Goal: Use online tool/utility: Use online tool/utility

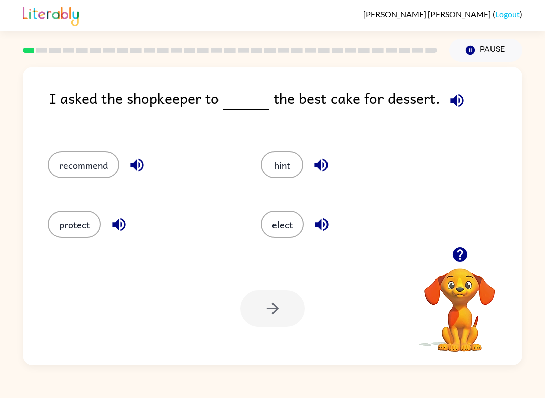
click at [141, 169] on icon "button" at bounding box center [136, 165] width 13 height 13
click at [132, 168] on icon "button" at bounding box center [136, 165] width 13 height 13
click at [114, 222] on icon "button" at bounding box center [119, 225] width 18 height 18
click at [324, 164] on icon "button" at bounding box center [321, 165] width 18 height 18
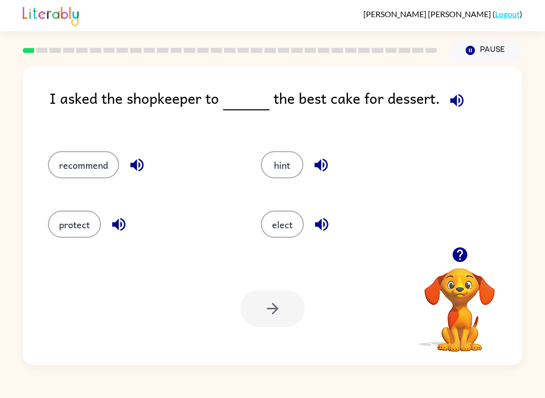
click at [329, 159] on icon "button" at bounding box center [321, 165] width 18 height 18
click at [325, 226] on icon "button" at bounding box center [322, 225] width 18 height 18
click at [143, 155] on button "button" at bounding box center [137, 165] width 26 height 26
click at [95, 161] on button "recommend" at bounding box center [83, 164] width 71 height 27
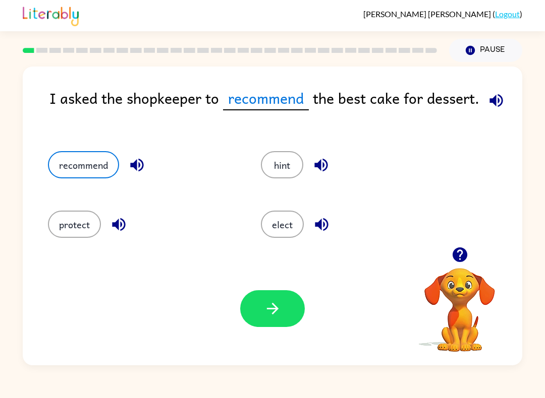
click at [262, 308] on button "button" at bounding box center [272, 308] width 65 height 37
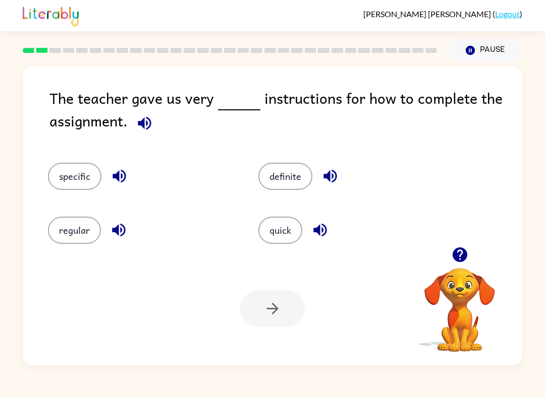
click at [123, 180] on icon "button" at bounding box center [119, 176] width 18 height 18
click at [75, 183] on button "specific" at bounding box center [74, 176] width 53 height 27
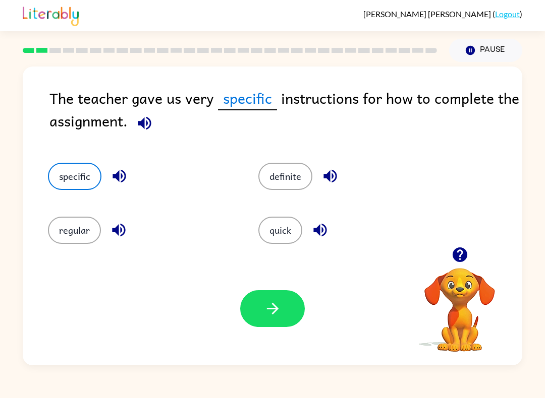
click at [280, 316] on icon "button" at bounding box center [273, 309] width 18 height 18
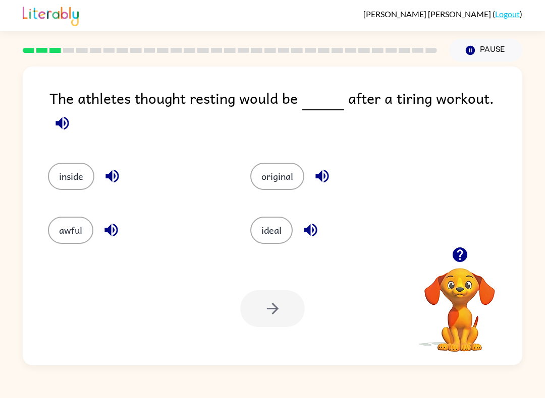
click at [121, 167] on icon "button" at bounding box center [112, 176] width 18 height 18
click at [319, 163] on button "button" at bounding box center [322, 176] width 26 height 26
click at [313, 225] on icon "button" at bounding box center [310, 230] width 13 height 13
click at [112, 231] on icon "button" at bounding box center [111, 230] width 18 height 18
click at [59, 171] on button "inside" at bounding box center [71, 176] width 46 height 27
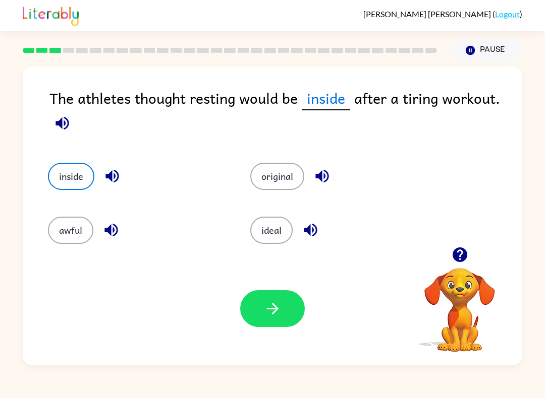
click at [273, 312] on icon "button" at bounding box center [273, 309] width 18 height 18
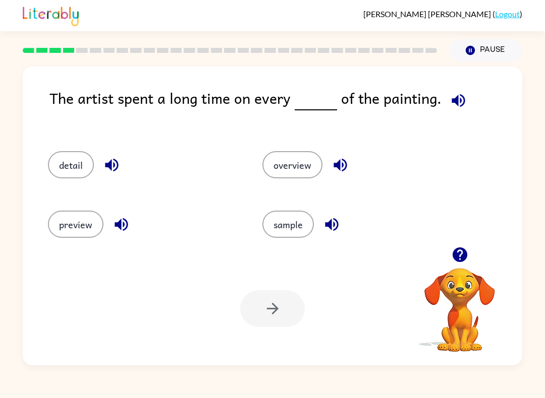
click at [348, 174] on icon "button" at bounding box center [340, 165] width 18 height 18
click at [338, 230] on icon "button" at bounding box center [332, 225] width 18 height 18
click at [129, 224] on icon "button" at bounding box center [121, 225] width 18 height 18
click at [110, 171] on icon "button" at bounding box center [112, 165] width 18 height 18
click at [116, 172] on icon "button" at bounding box center [112, 165] width 18 height 18
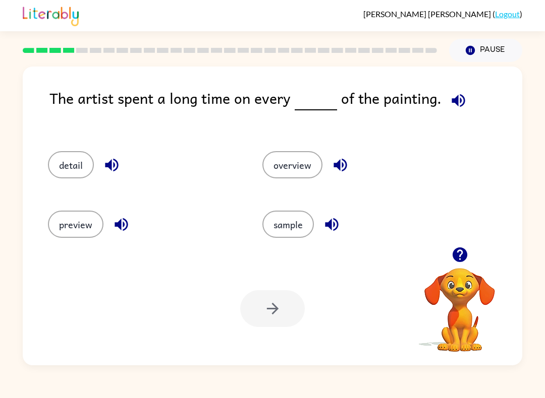
click at [58, 166] on button "detail" at bounding box center [71, 164] width 46 height 27
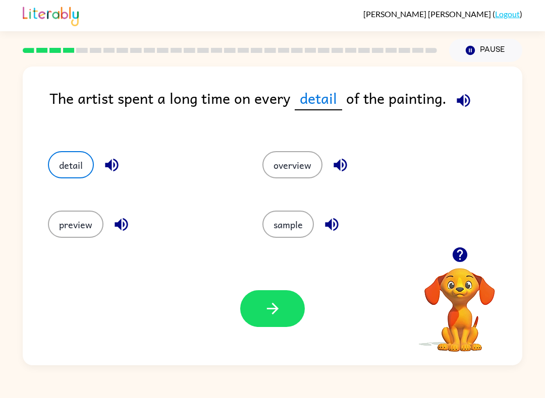
click at [274, 311] on icon "button" at bounding box center [273, 309] width 18 height 18
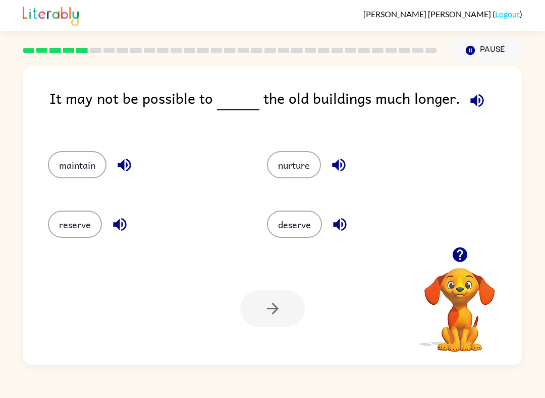
click at [121, 174] on icon "button" at bounding box center [124, 165] width 18 height 18
click at [336, 161] on icon "button" at bounding box center [339, 165] width 18 height 18
click at [344, 217] on icon "button" at bounding box center [340, 225] width 18 height 18
click at [86, 223] on button "reserve" at bounding box center [75, 224] width 54 height 27
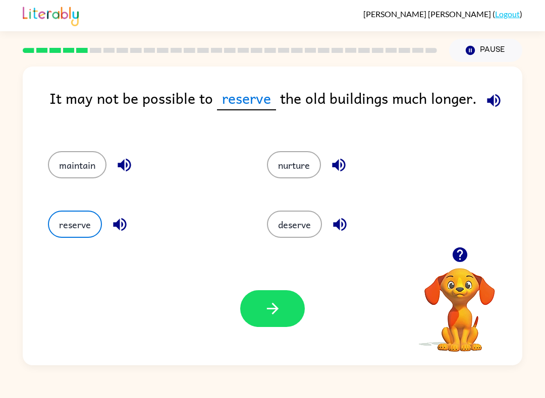
click at [264, 297] on button "button" at bounding box center [272, 308] width 65 height 37
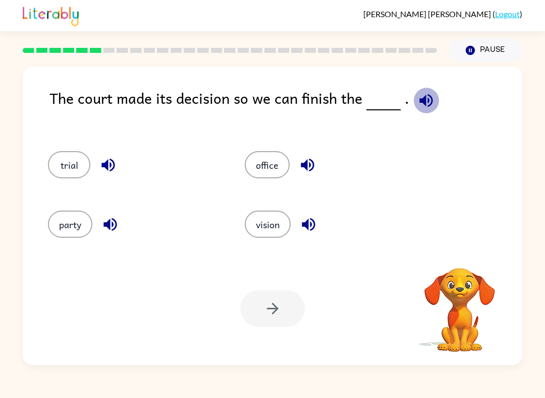
click at [420, 96] on icon "button" at bounding box center [426, 101] width 18 height 18
click at [419, 104] on icon "button" at bounding box center [426, 101] width 18 height 18
click at [56, 228] on button "party" at bounding box center [70, 224] width 44 height 27
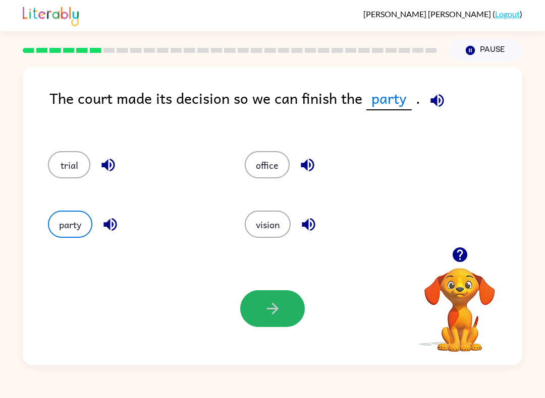
click at [254, 307] on button "button" at bounding box center [272, 308] width 65 height 37
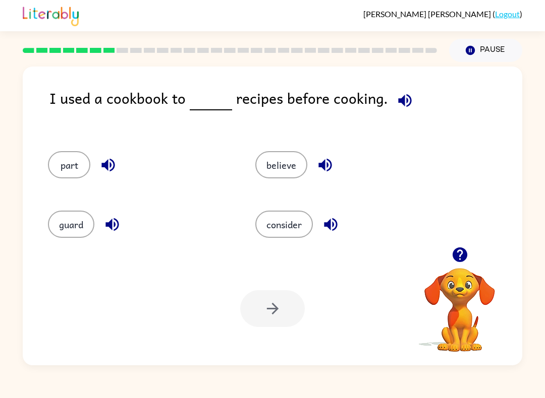
click at [401, 109] on icon "button" at bounding box center [405, 101] width 18 height 18
click at [74, 155] on button "part" at bounding box center [69, 164] width 42 height 27
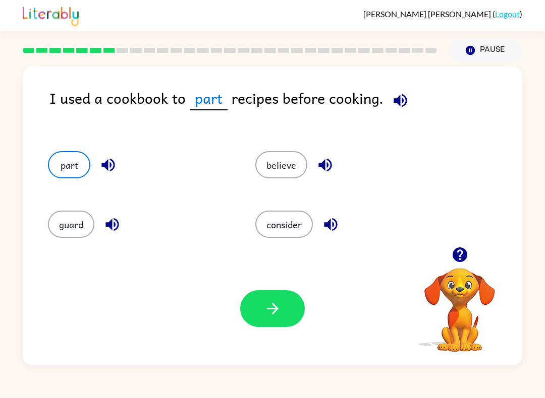
click at [395, 102] on icon "button" at bounding box center [399, 100] width 13 height 13
click at [78, 168] on button "part" at bounding box center [69, 164] width 42 height 27
click at [281, 163] on button "believe" at bounding box center [281, 164] width 52 height 27
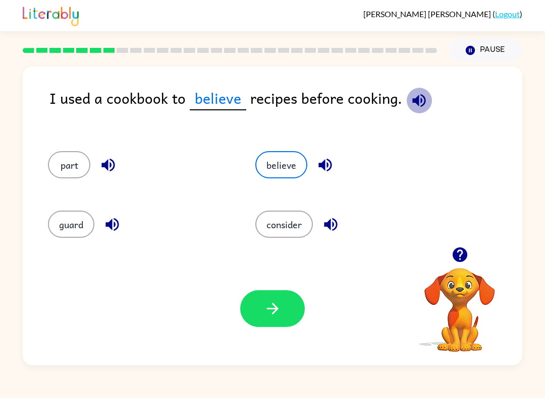
click at [419, 108] on icon "button" at bounding box center [419, 101] width 18 height 18
click at [278, 309] on icon "button" at bounding box center [273, 309] width 18 height 18
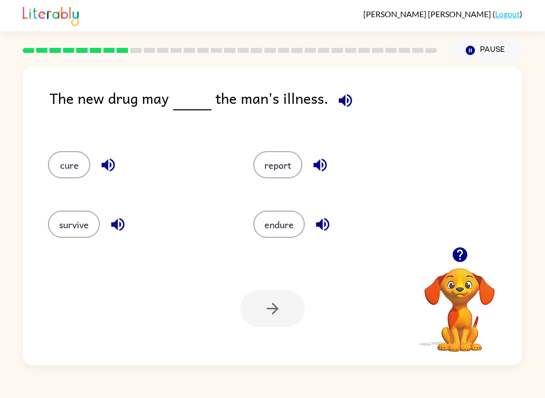
click at [289, 162] on button "report" at bounding box center [277, 164] width 49 height 27
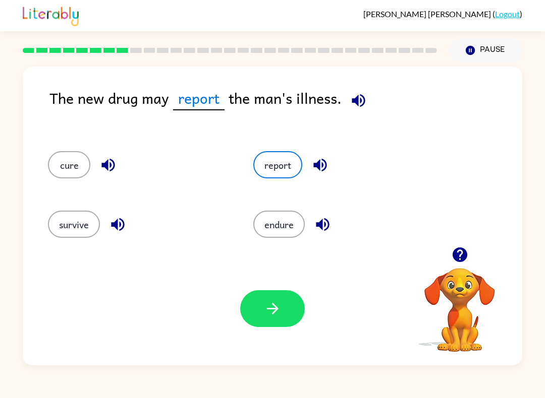
click at [278, 307] on icon "button" at bounding box center [273, 309] width 18 height 18
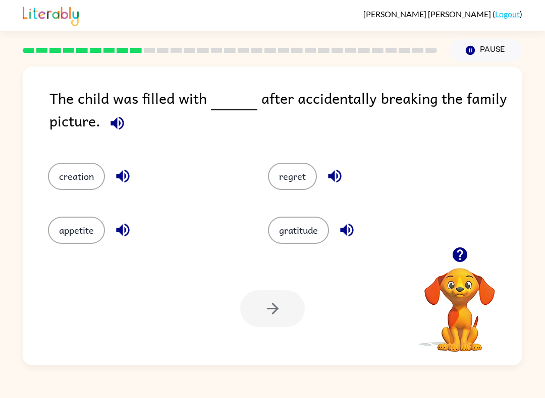
click at [59, 183] on button "creation" at bounding box center [76, 176] width 57 height 27
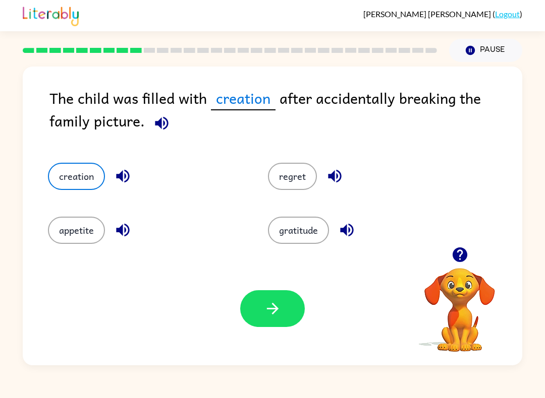
click at [233, 316] on div "Your browser must support playing .mp4 files to use Literably. Please try using…" at bounding box center [272, 308] width 499 height 113
click at [264, 308] on icon "button" at bounding box center [273, 309] width 18 height 18
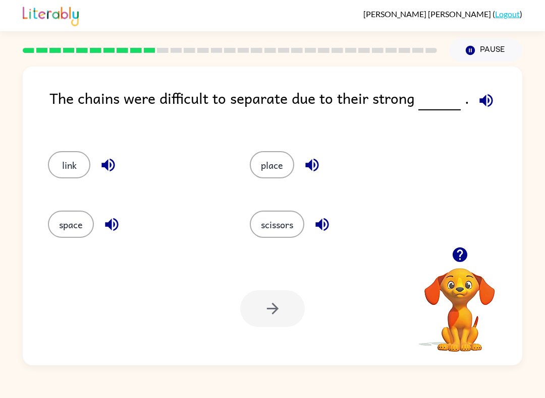
click at [268, 162] on button "place" at bounding box center [272, 164] width 44 height 27
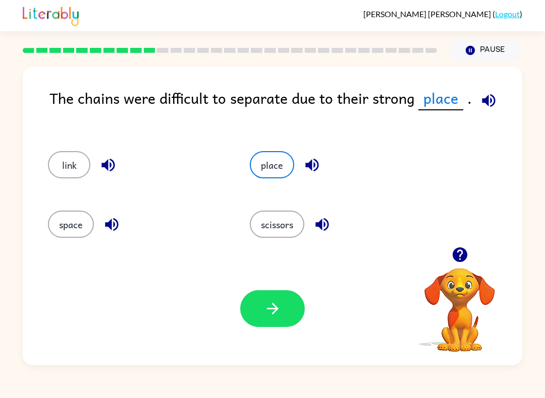
click at [278, 311] on icon "button" at bounding box center [273, 309] width 18 height 18
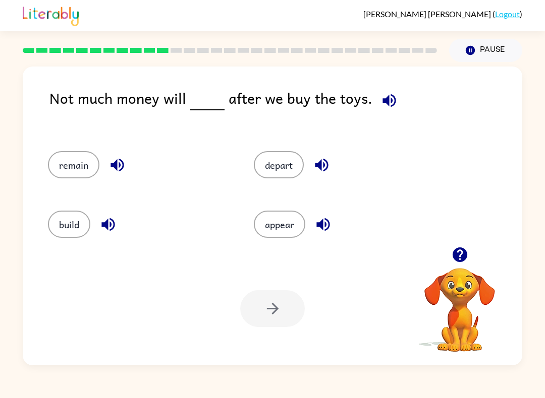
click at [84, 161] on button "remain" at bounding box center [73, 164] width 51 height 27
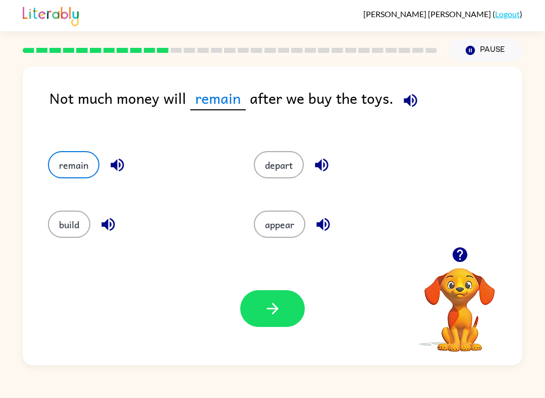
click at [284, 304] on button "button" at bounding box center [272, 308] width 65 height 37
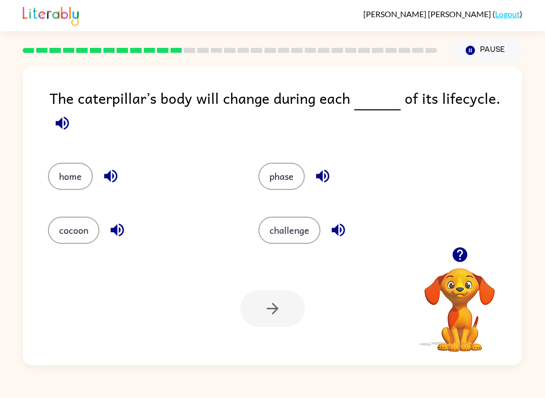
click at [279, 178] on button "phase" at bounding box center [281, 176] width 46 height 27
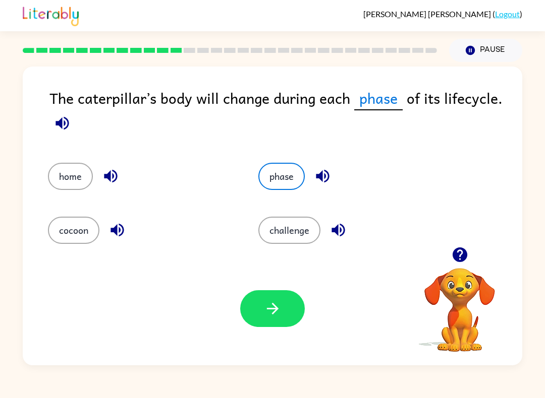
click at [270, 307] on icon "button" at bounding box center [273, 309] width 18 height 18
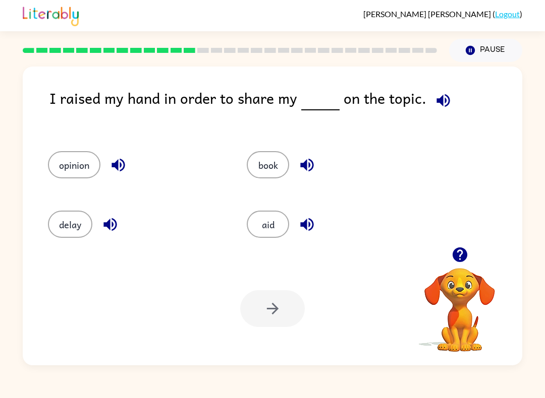
click at [248, 172] on button "book" at bounding box center [268, 164] width 42 height 27
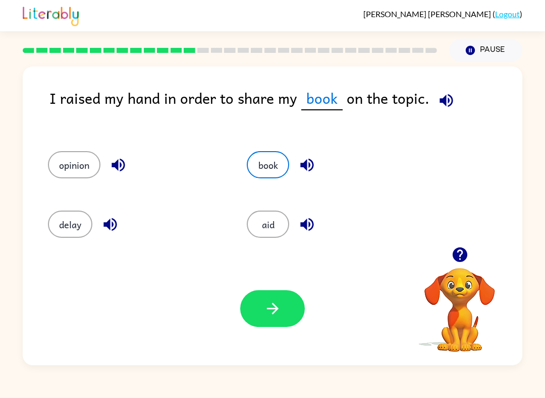
click at [270, 304] on icon "button" at bounding box center [273, 309] width 18 height 18
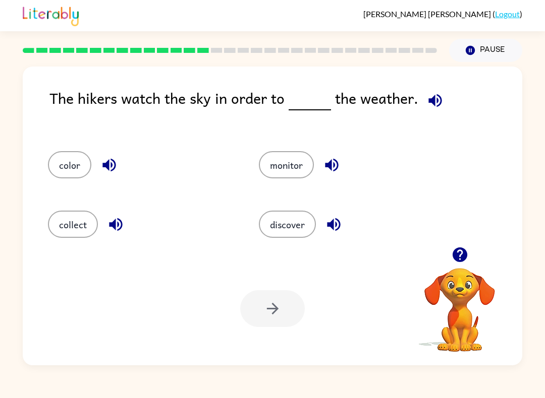
click at [74, 223] on button "collect" at bounding box center [73, 224] width 50 height 27
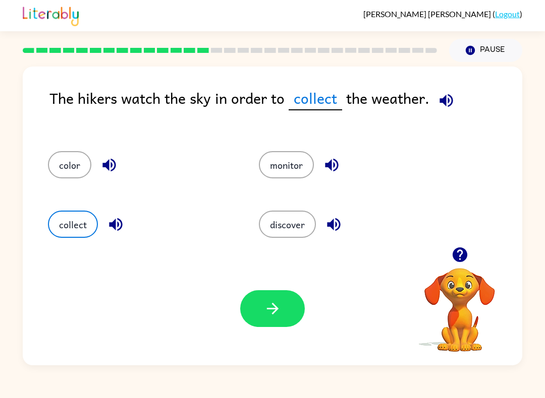
click at [289, 311] on button "button" at bounding box center [272, 308] width 65 height 37
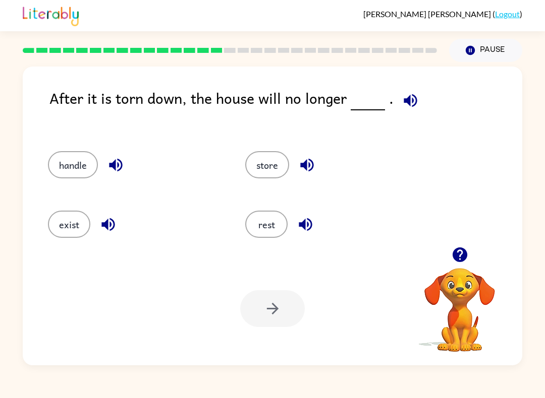
click at [259, 214] on button "rest" at bounding box center [266, 224] width 42 height 27
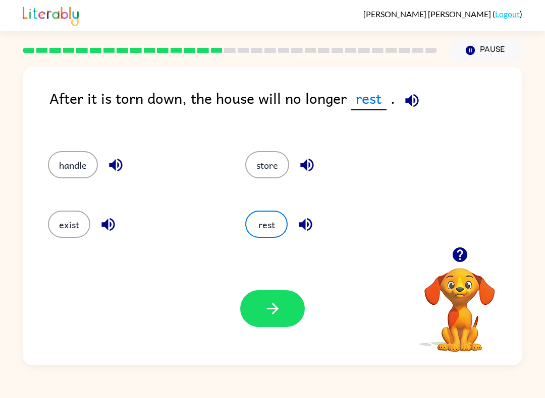
click at [284, 310] on button "button" at bounding box center [272, 308] width 65 height 37
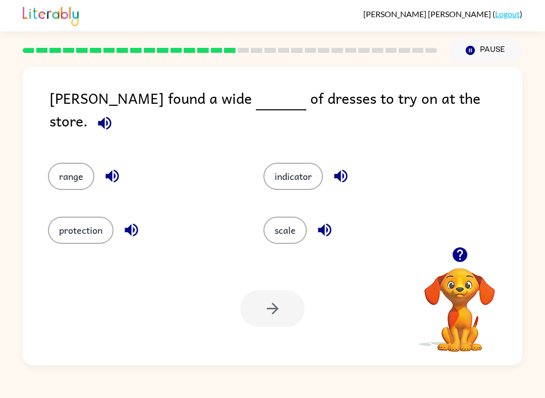
click at [294, 174] on button "indicator" at bounding box center [292, 176] width 59 height 27
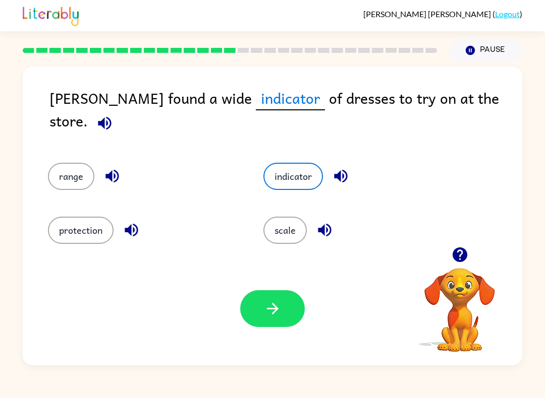
click at [274, 313] on icon "button" at bounding box center [272, 309] width 12 height 12
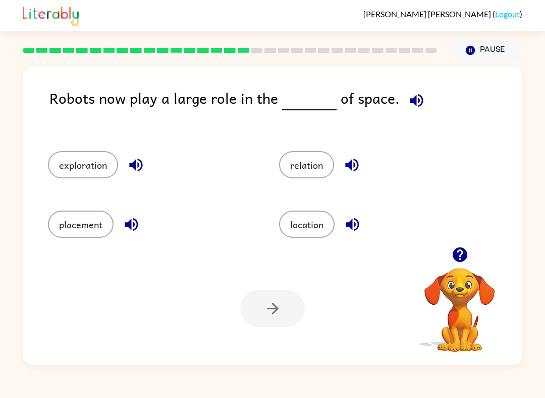
click at [299, 232] on button "location" at bounding box center [306, 224] width 55 height 27
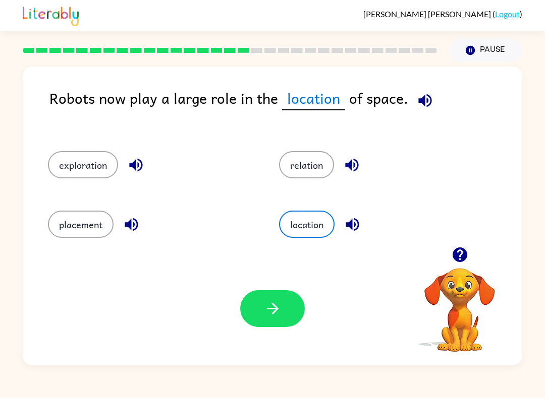
click at [273, 308] on icon "button" at bounding box center [273, 309] width 18 height 18
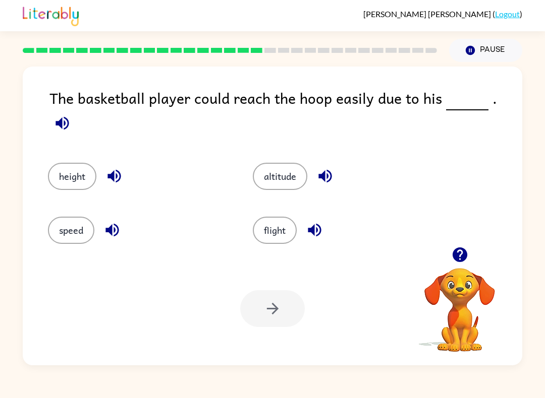
click at [84, 228] on button "speed" at bounding box center [71, 230] width 46 height 27
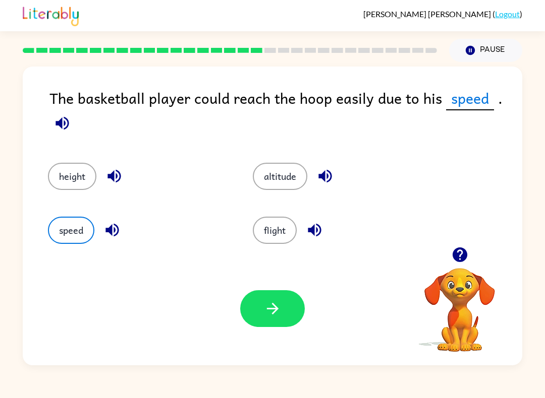
click at [259, 319] on button "button" at bounding box center [272, 308] width 65 height 37
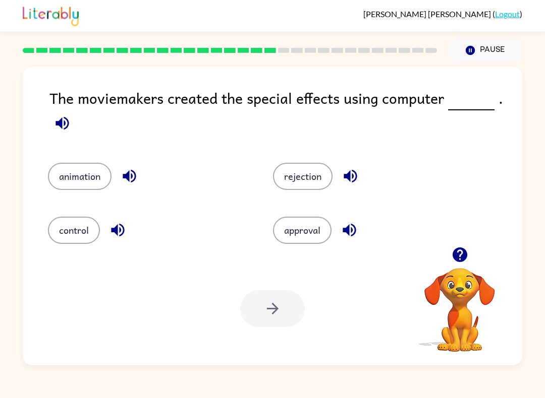
click at [307, 182] on button "rejection" at bounding box center [302, 176] width 59 height 27
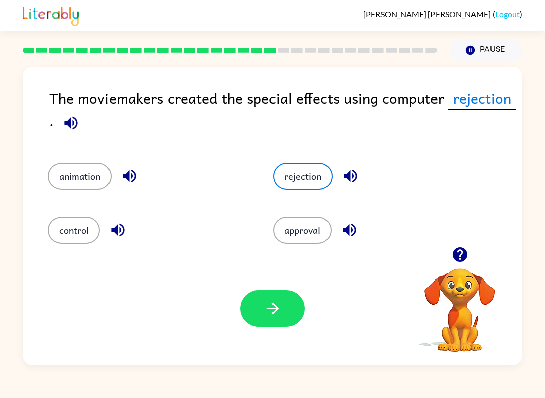
click at [353, 180] on icon "button" at bounding box center [350, 176] width 18 height 18
click at [73, 127] on icon "button" at bounding box center [70, 122] width 13 height 13
click at [67, 238] on button "control" at bounding box center [74, 230] width 52 height 27
click at [250, 314] on button "button" at bounding box center [272, 308] width 65 height 37
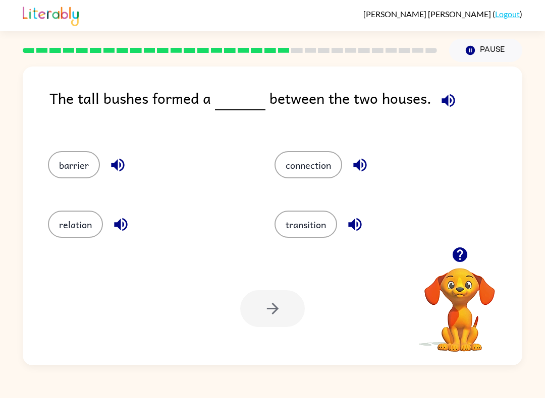
click at [311, 160] on button "connection" at bounding box center [308, 164] width 68 height 27
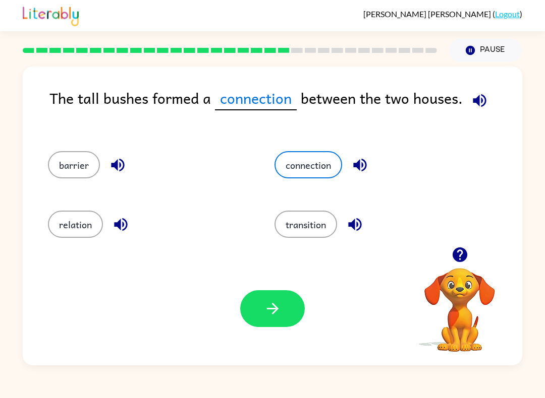
click at [282, 311] on button "button" at bounding box center [272, 308] width 65 height 37
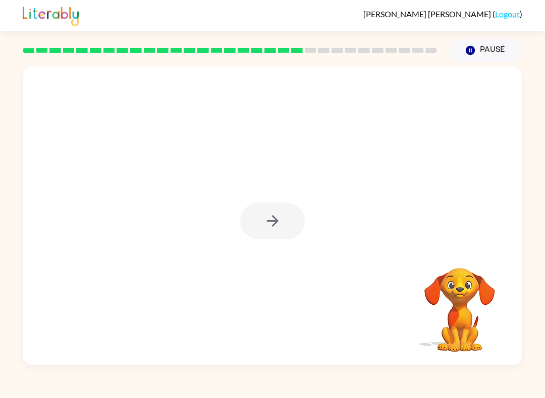
click at [272, 229] on div at bounding box center [272, 221] width 65 height 37
click at [271, 220] on icon "button" at bounding box center [273, 221] width 18 height 18
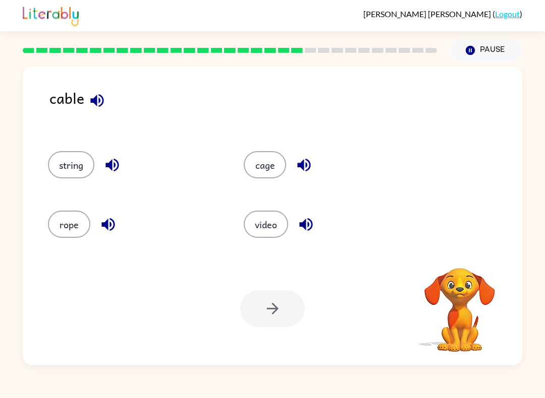
click at [106, 100] on button "button" at bounding box center [97, 101] width 26 height 26
click at [310, 167] on icon "button" at bounding box center [303, 165] width 13 height 13
click at [263, 164] on button "cage" at bounding box center [265, 164] width 42 height 27
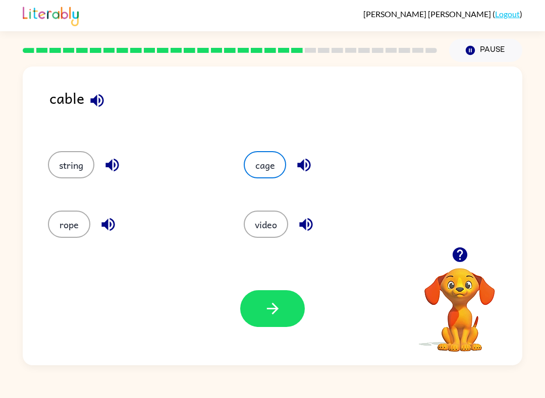
click at [273, 309] on icon "button" at bounding box center [273, 309] width 18 height 18
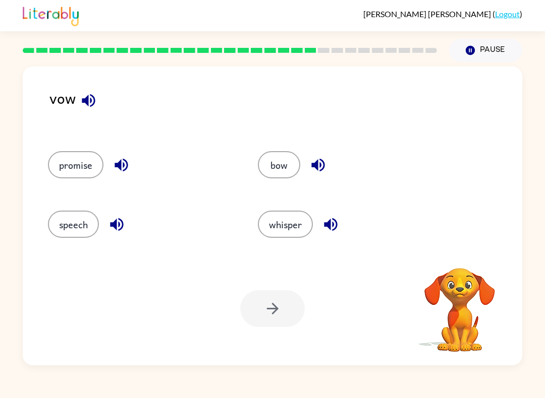
click at [93, 100] on icon "button" at bounding box center [89, 101] width 18 height 18
click at [87, 100] on icon "button" at bounding box center [88, 100] width 13 height 13
click at [319, 160] on icon "button" at bounding box center [318, 165] width 18 height 18
click at [263, 155] on button "bow" at bounding box center [279, 164] width 42 height 27
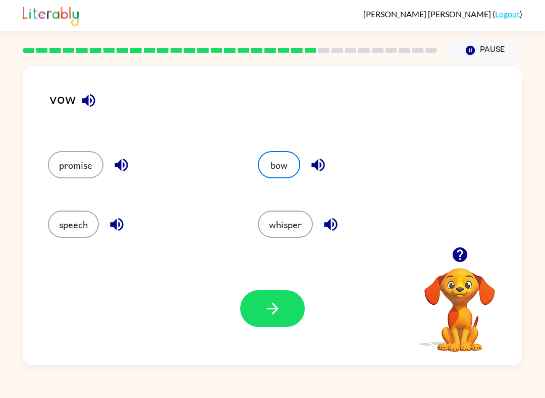
click at [271, 306] on icon "button" at bounding box center [273, 309] width 18 height 18
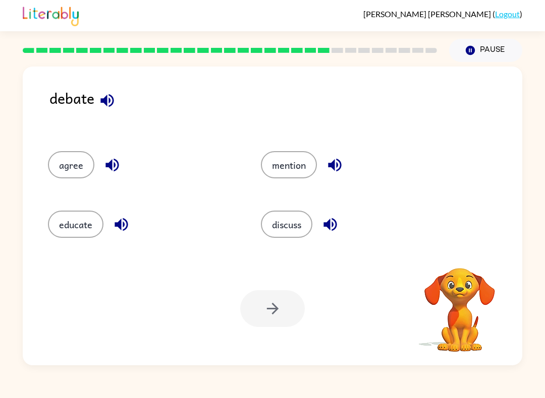
click at [102, 98] on icon "button" at bounding box center [107, 101] width 18 height 18
click at [106, 95] on icon "button" at bounding box center [107, 101] width 18 height 18
click at [338, 169] on icon "button" at bounding box center [335, 165] width 18 height 18
click at [333, 227] on icon "button" at bounding box center [330, 225] width 18 height 18
click at [112, 225] on icon "button" at bounding box center [121, 225] width 18 height 18
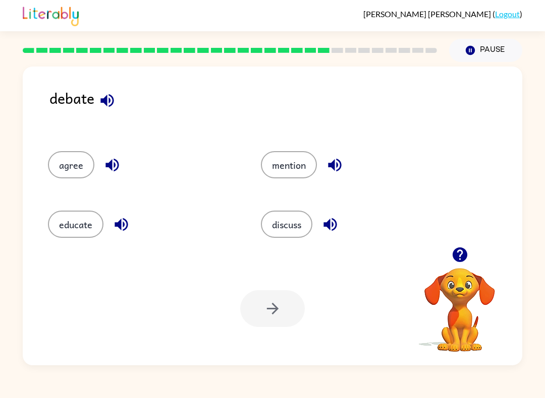
click at [118, 170] on icon "button" at bounding box center [112, 165] width 18 height 18
click at [288, 212] on button "discuss" at bounding box center [286, 224] width 51 height 27
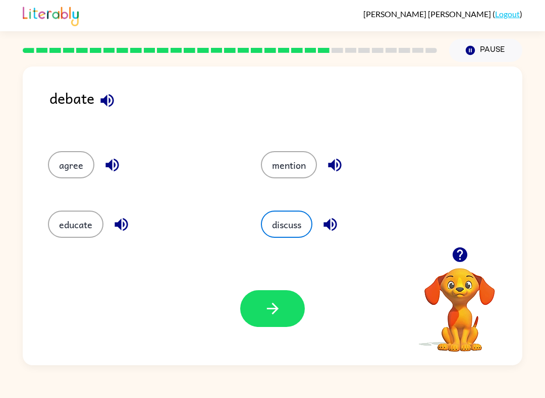
click at [280, 306] on icon "button" at bounding box center [273, 309] width 18 height 18
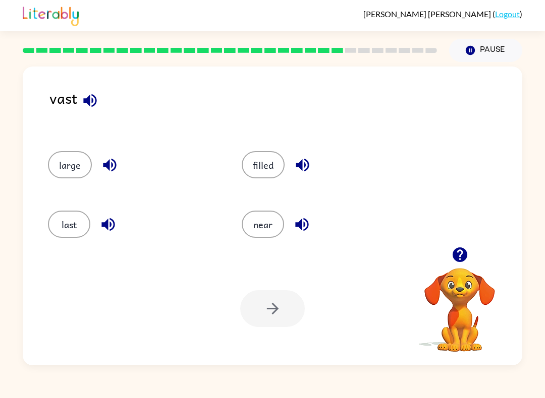
click at [90, 100] on icon "button" at bounding box center [90, 101] width 18 height 18
click at [108, 168] on icon "button" at bounding box center [109, 165] width 13 height 13
click at [102, 225] on icon "button" at bounding box center [107, 224] width 13 height 13
click at [307, 163] on icon "button" at bounding box center [301, 165] width 13 height 13
click at [311, 214] on div "near" at bounding box center [327, 224] width 170 height 27
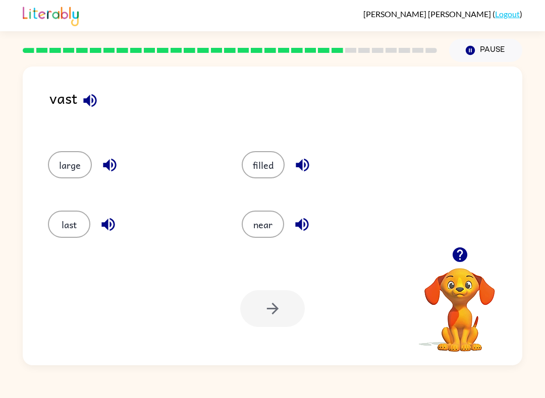
click at [309, 219] on icon "button" at bounding box center [302, 225] width 18 height 18
click at [267, 168] on button "filled" at bounding box center [263, 164] width 43 height 27
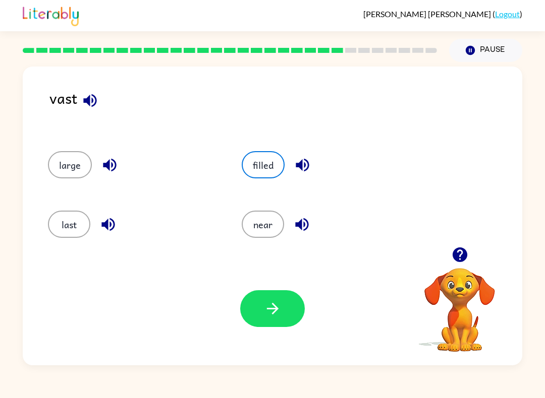
click at [285, 357] on div "Your browser must support playing .mp4 files to use Literably. Please try using…" at bounding box center [272, 308] width 499 height 113
click at [289, 326] on button "button" at bounding box center [272, 308] width 65 height 37
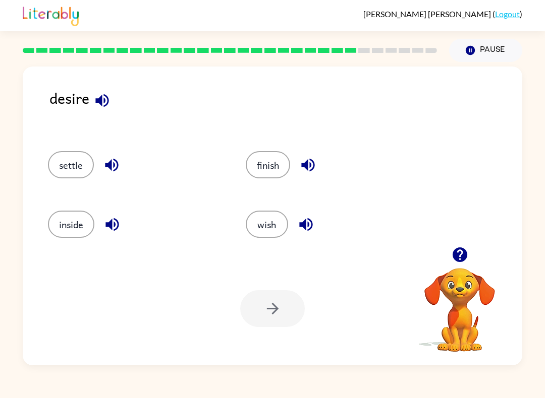
click at [100, 107] on icon "button" at bounding box center [102, 101] width 18 height 18
click at [310, 159] on icon "button" at bounding box center [308, 165] width 18 height 18
click at [300, 224] on icon "button" at bounding box center [305, 224] width 13 height 13
click at [112, 229] on icon "button" at bounding box center [111, 224] width 13 height 13
click at [115, 163] on icon "button" at bounding box center [112, 165] width 18 height 18
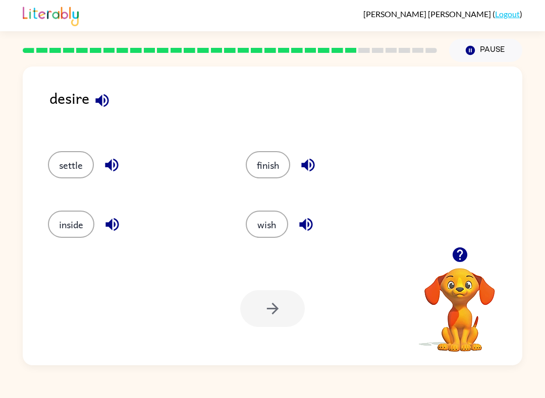
click at [68, 222] on button "inside" at bounding box center [71, 224] width 46 height 27
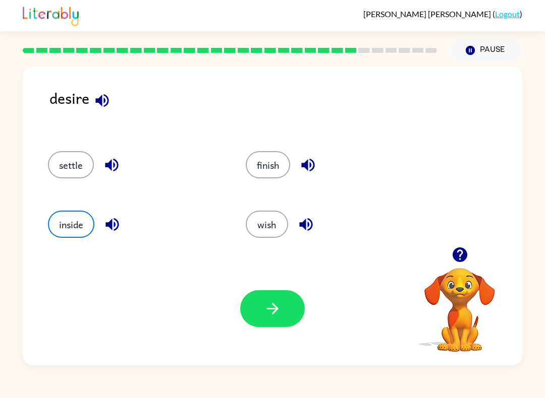
click at [276, 316] on icon "button" at bounding box center [273, 309] width 18 height 18
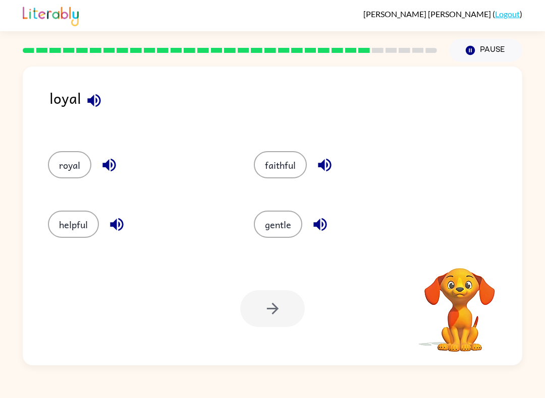
click at [68, 169] on button "royal" at bounding box center [69, 164] width 43 height 27
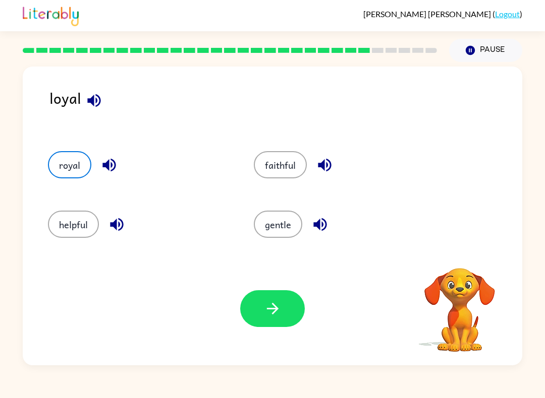
click at [260, 325] on button "button" at bounding box center [272, 308] width 65 height 37
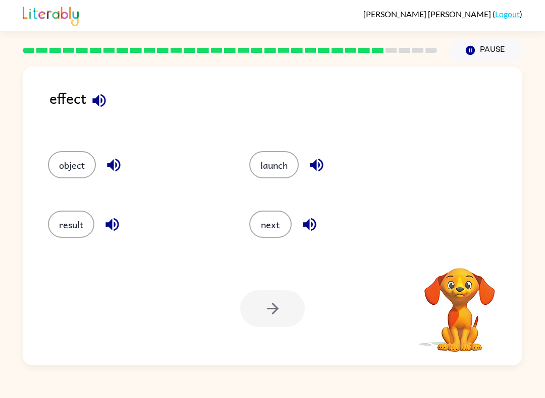
click at [104, 94] on icon "button" at bounding box center [99, 101] width 18 height 18
click at [103, 97] on icon "button" at bounding box center [98, 100] width 13 height 13
click at [317, 163] on icon "button" at bounding box center [316, 165] width 13 height 13
click at [318, 224] on icon "button" at bounding box center [310, 225] width 18 height 18
click at [117, 220] on icon "button" at bounding box center [112, 225] width 18 height 18
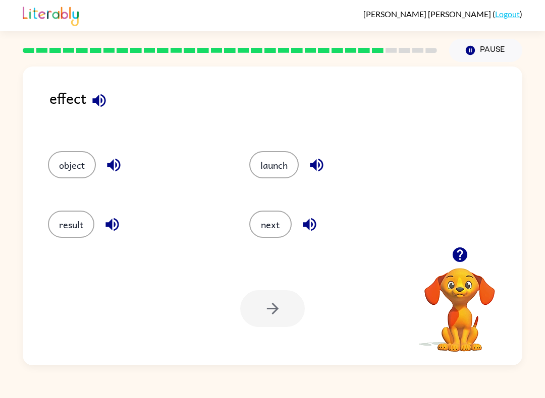
click at [118, 166] on icon "button" at bounding box center [114, 165] width 18 height 18
click at [79, 158] on button "object" at bounding box center [72, 164] width 48 height 27
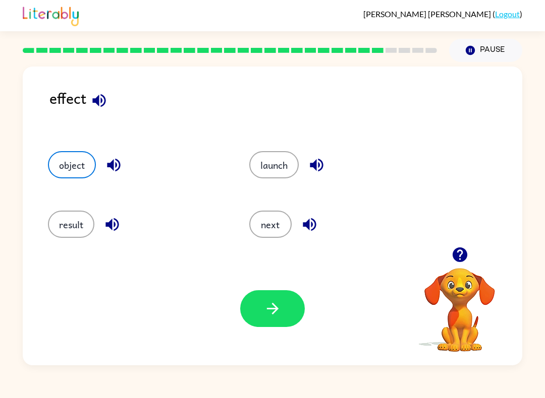
click at [264, 326] on button "button" at bounding box center [272, 308] width 65 height 37
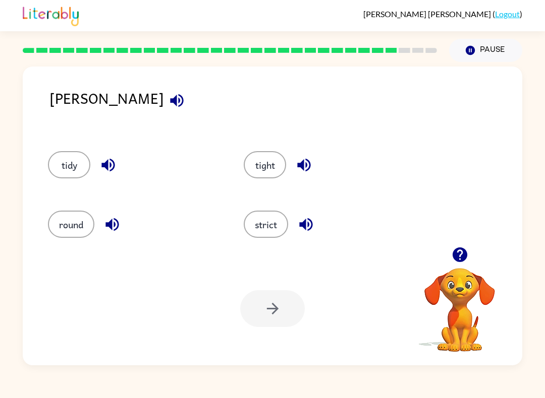
click at [168, 94] on icon "button" at bounding box center [177, 101] width 18 height 18
click at [307, 164] on icon "button" at bounding box center [304, 165] width 18 height 18
click at [314, 225] on icon "button" at bounding box center [306, 225] width 18 height 18
click at [109, 224] on icon "button" at bounding box center [111, 224] width 13 height 13
click at [109, 173] on icon "button" at bounding box center [108, 165] width 18 height 18
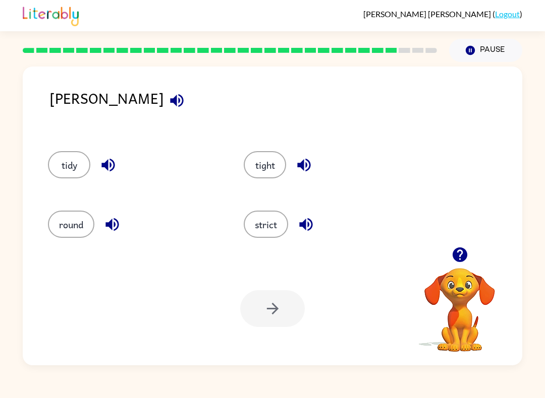
click at [271, 223] on button "strict" at bounding box center [266, 224] width 44 height 27
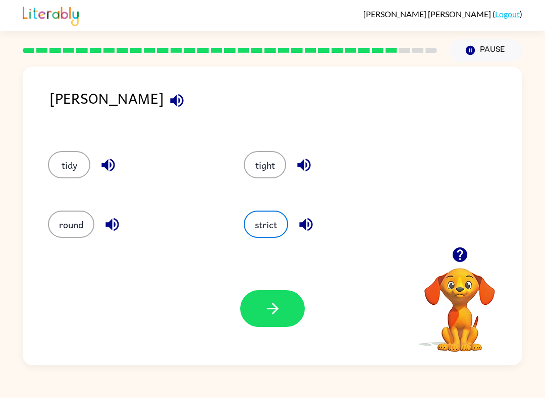
click at [273, 319] on button "button" at bounding box center [272, 308] width 65 height 37
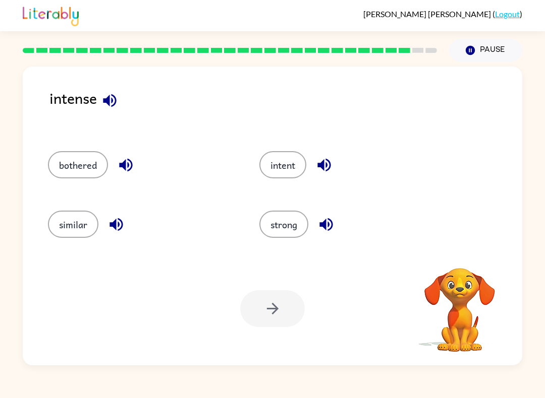
click at [115, 159] on button "button" at bounding box center [126, 165] width 26 height 26
click at [113, 99] on icon "button" at bounding box center [110, 101] width 18 height 18
click at [118, 101] on icon "button" at bounding box center [110, 101] width 18 height 18
click at [134, 161] on icon "button" at bounding box center [126, 165] width 18 height 18
click at [133, 165] on icon "button" at bounding box center [126, 165] width 18 height 18
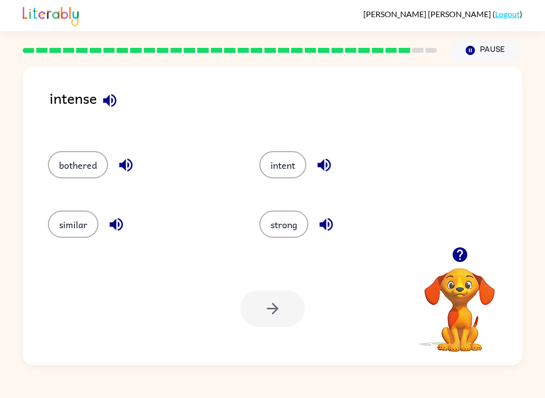
click at [124, 226] on icon "button" at bounding box center [116, 225] width 18 height 18
click at [282, 166] on button "intent" at bounding box center [282, 164] width 47 height 27
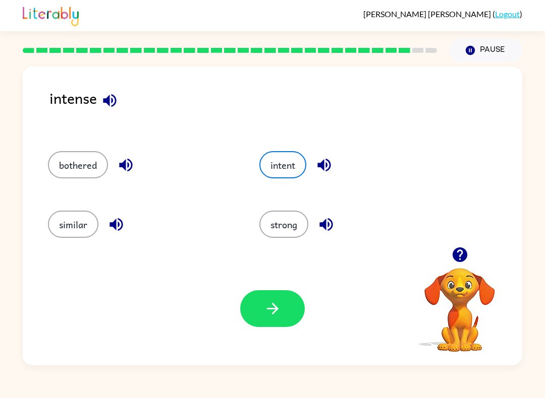
click at [278, 327] on button "button" at bounding box center [272, 308] width 65 height 37
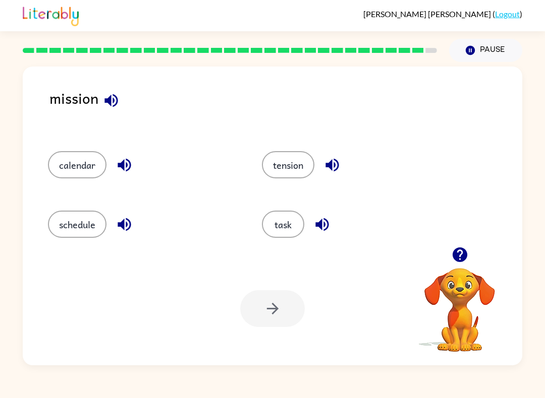
click at [300, 159] on button "tension" at bounding box center [288, 164] width 52 height 27
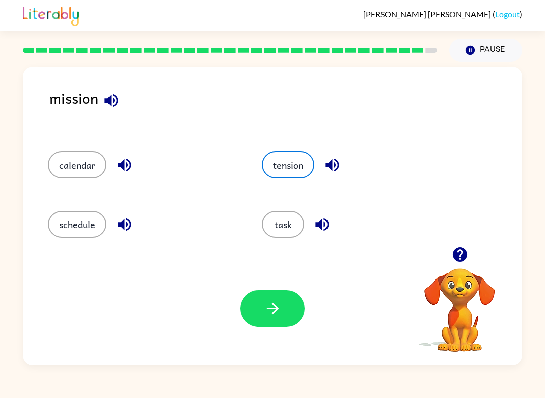
click at [281, 311] on button "button" at bounding box center [272, 308] width 65 height 37
